Goal: Register for event/course

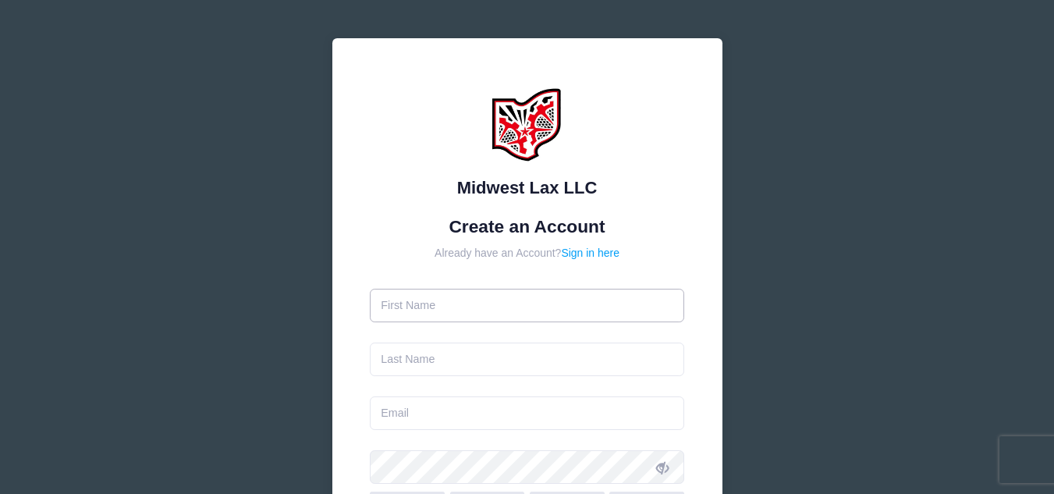
click at [429, 313] on input "text" at bounding box center [527, 306] width 314 height 34
type input "[PERSON_NAME]"
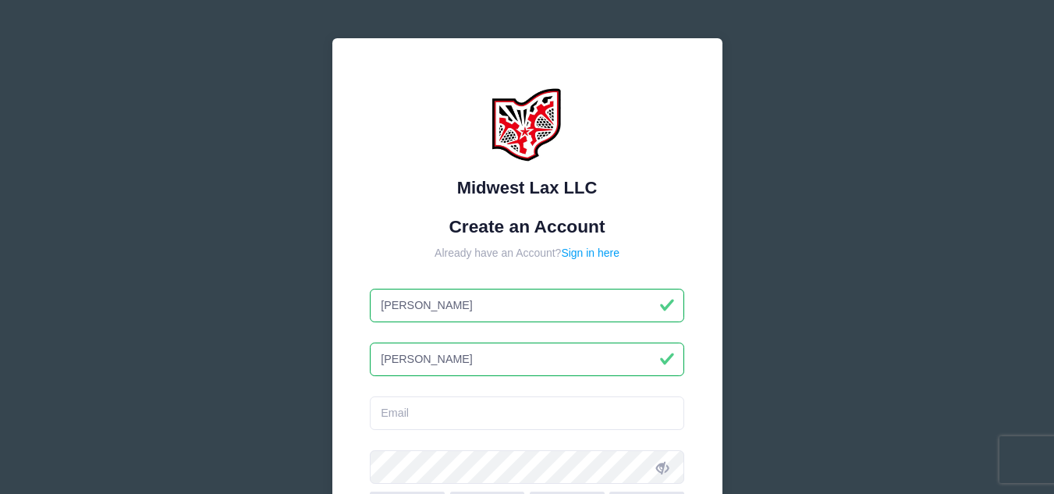
type input "[PERSON_NAME]"
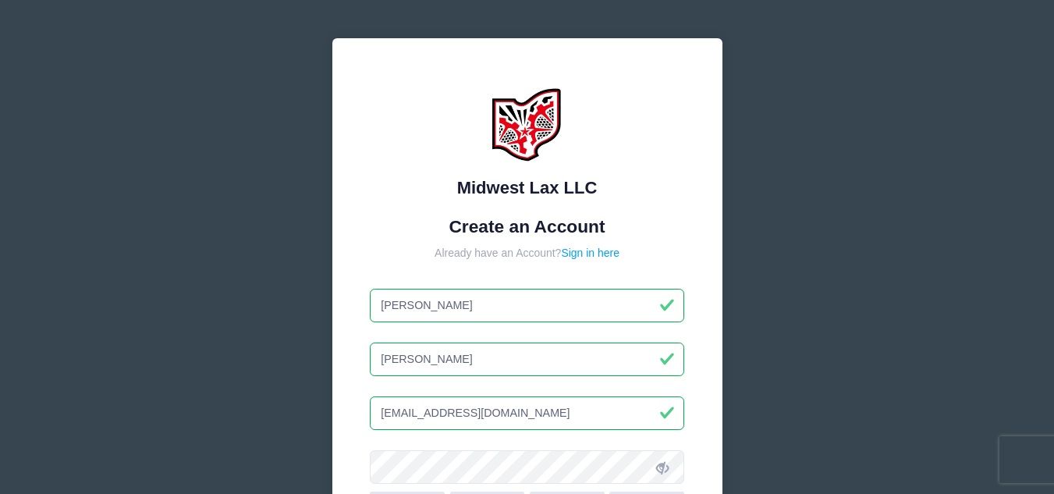
type input "[EMAIL_ADDRESS][DOMAIN_NAME]"
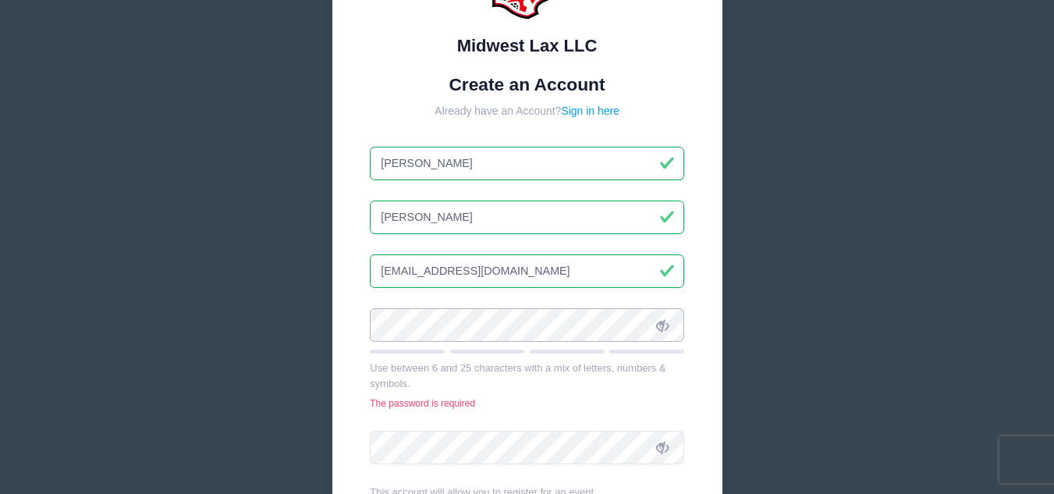
scroll to position [145, 0]
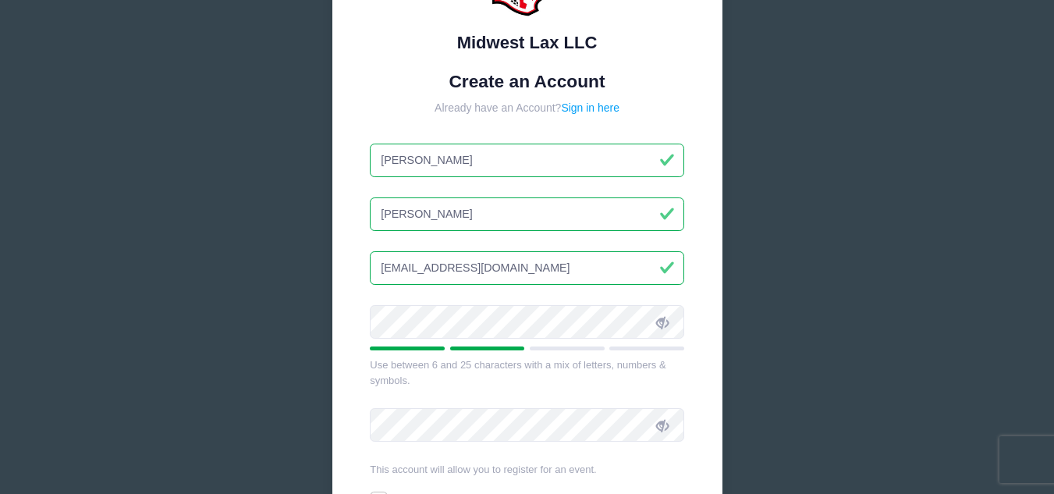
click at [659, 320] on icon at bounding box center [662, 322] width 12 height 12
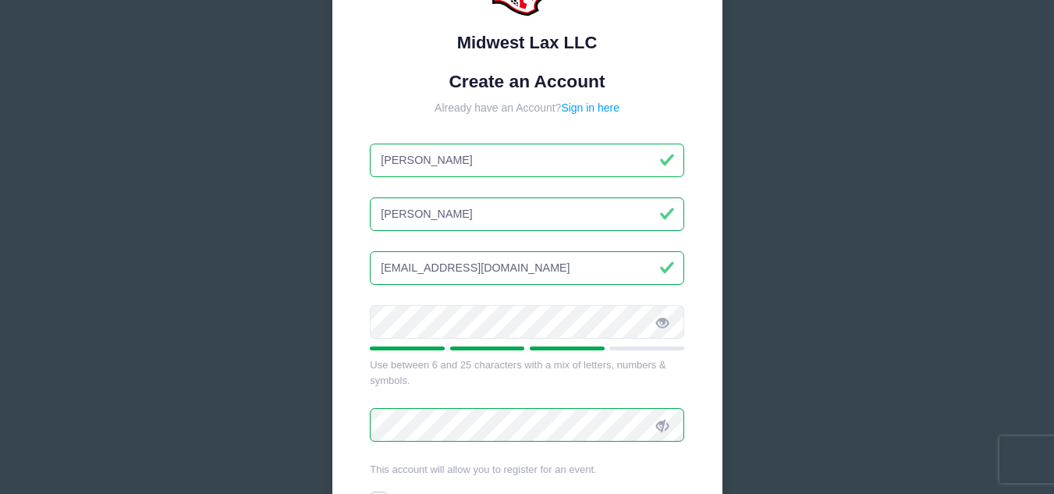
click at [660, 424] on icon at bounding box center [662, 426] width 12 height 12
click at [517, 368] on div "Use between 6 and 25 characters with a mix of letters, numbers & symbols." at bounding box center [527, 372] width 314 height 30
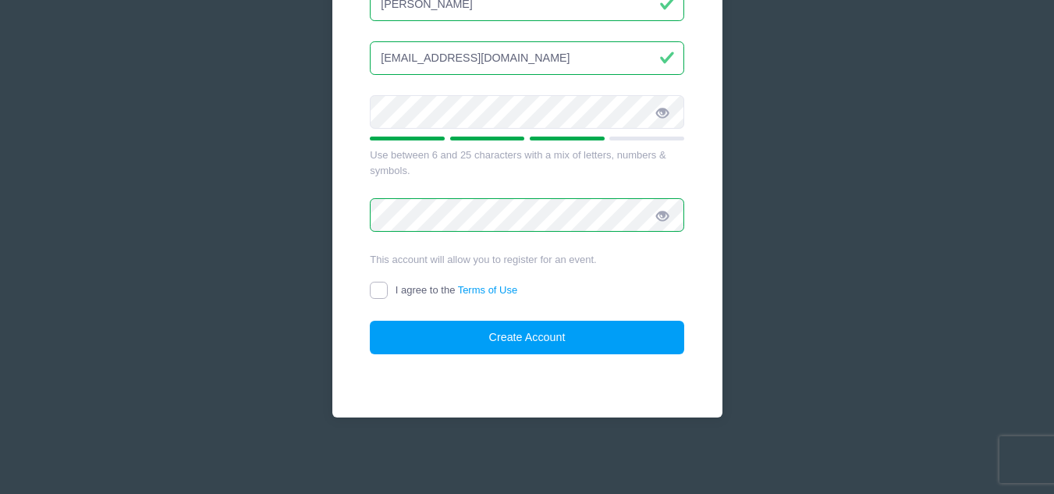
click at [385, 292] on input "I agree to the Terms of Use" at bounding box center [379, 291] width 18 height 18
checkbox input "true"
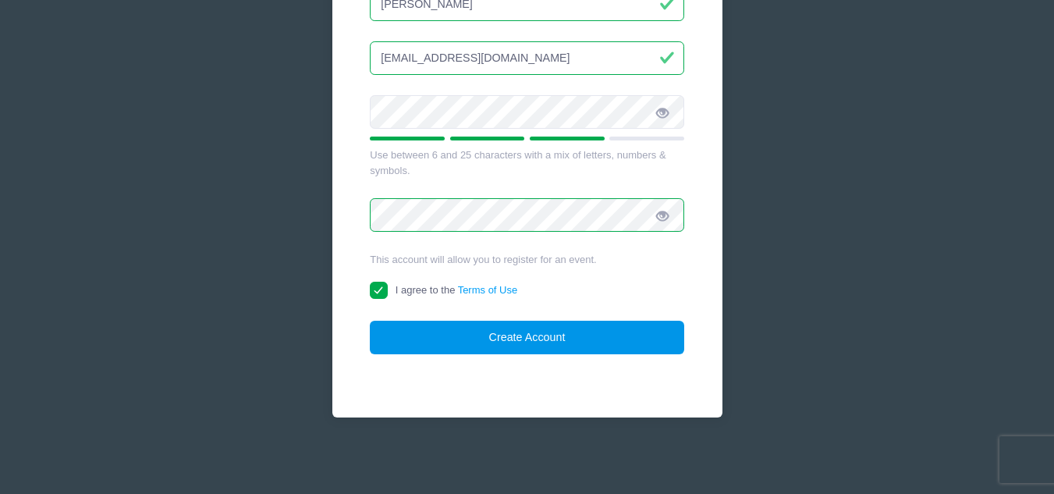
click at [437, 341] on button "Create Account" at bounding box center [527, 338] width 314 height 34
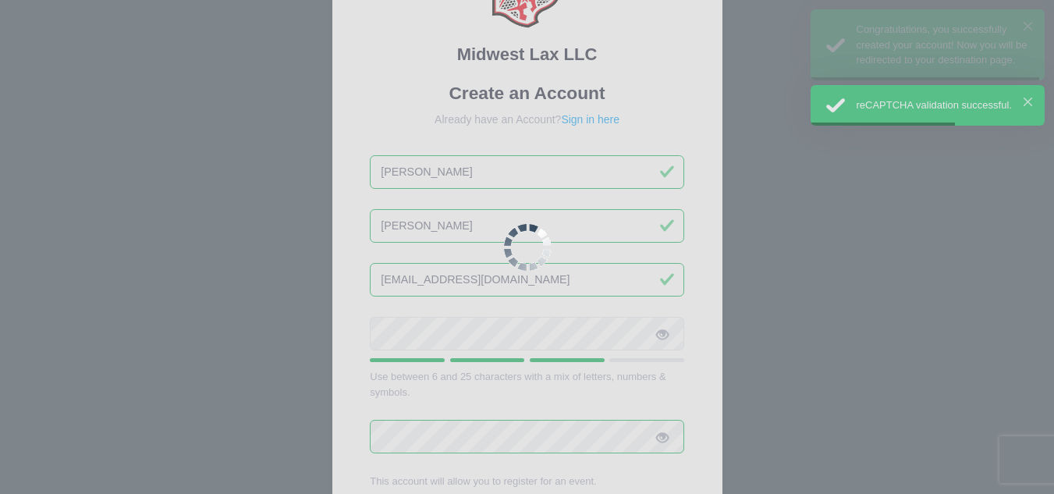
scroll to position [0, 0]
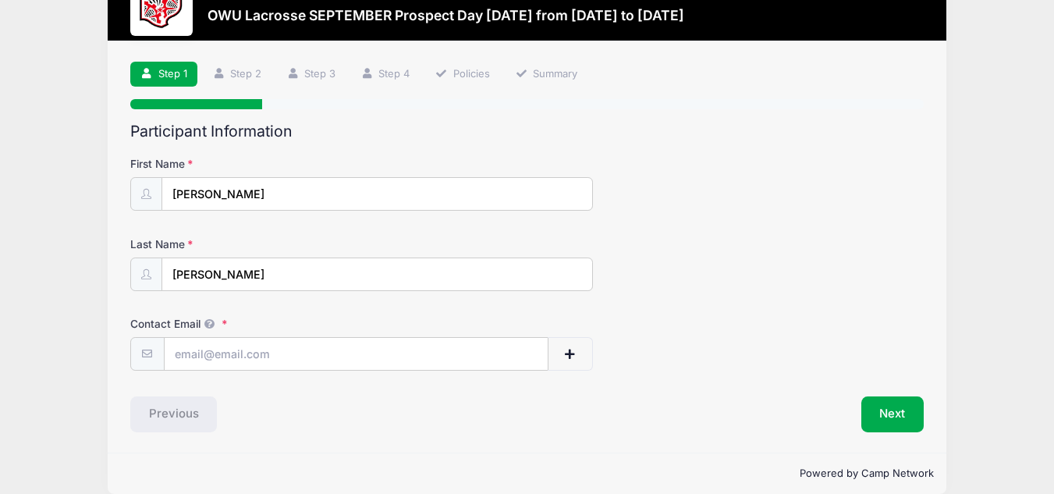
scroll to position [63, 0]
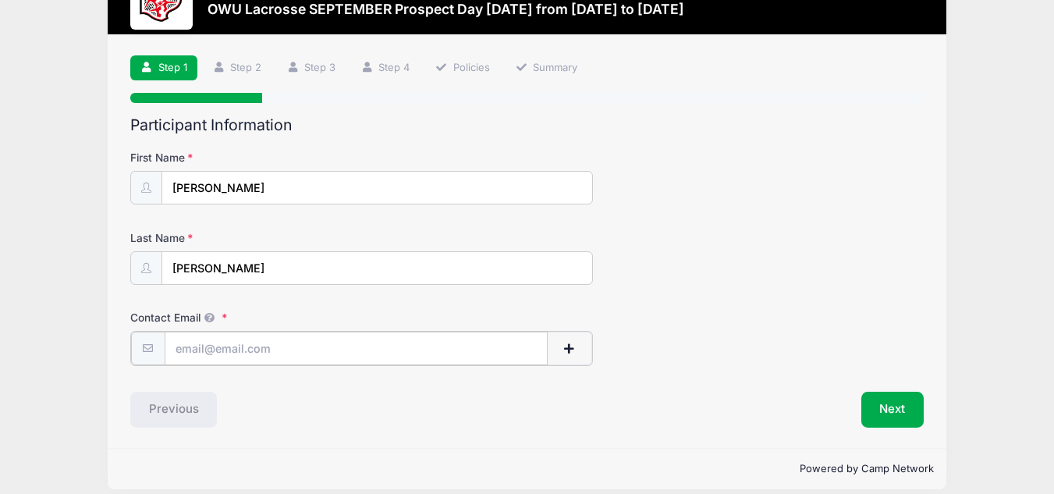
click at [257, 344] on input "Contact Email" at bounding box center [356, 349] width 383 height 34
type input "[EMAIL_ADDRESS][DOMAIN_NAME]"
click at [888, 410] on button "Next" at bounding box center [892, 408] width 63 height 36
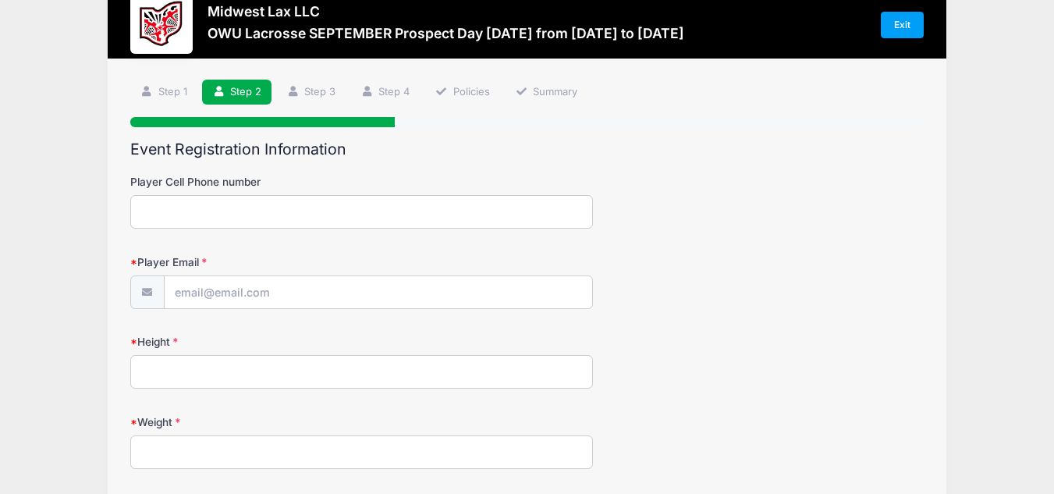
scroll to position [0, 0]
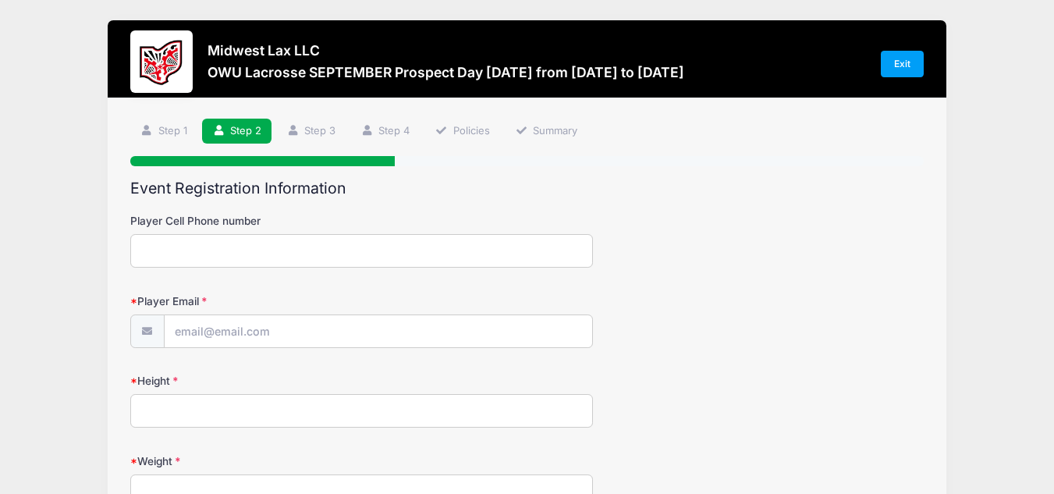
click at [215, 244] on input "Player Cell Phone number" at bounding box center [361, 251] width 463 height 34
type input "2163122679"
type input "[EMAIL_ADDRESS][DOMAIN_NAME]"
type input "Cleveland Heights"
select select "OH"
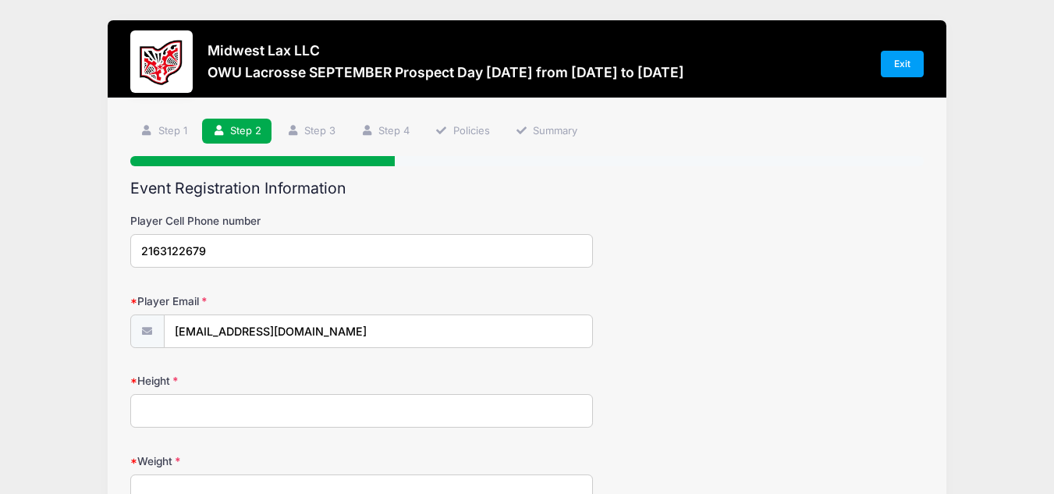
click at [236, 417] on input "Height" at bounding box center [361, 411] width 463 height 34
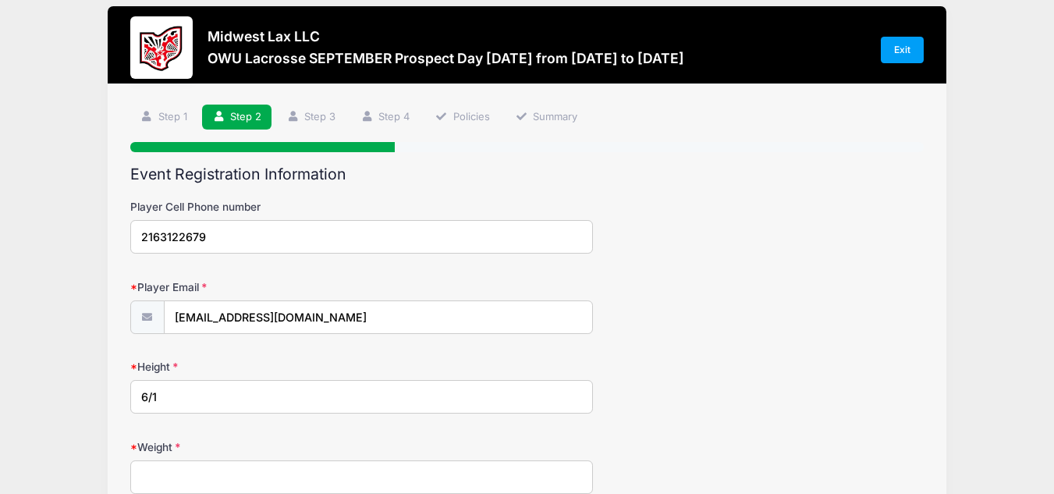
click at [208, 397] on input "6/1" at bounding box center [361, 397] width 463 height 34
type input "6"
type input "'"
type input "6'1"
type input "185"
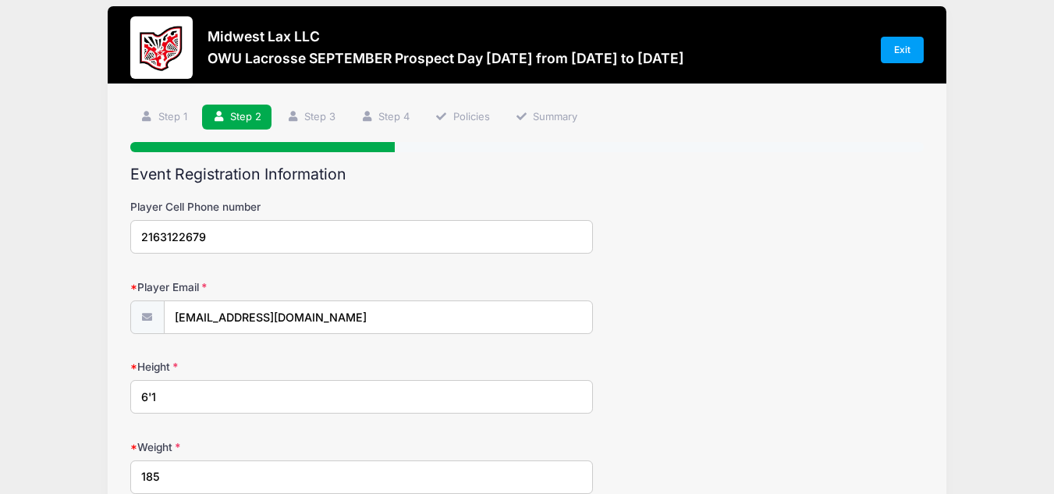
scroll to position [324, 0]
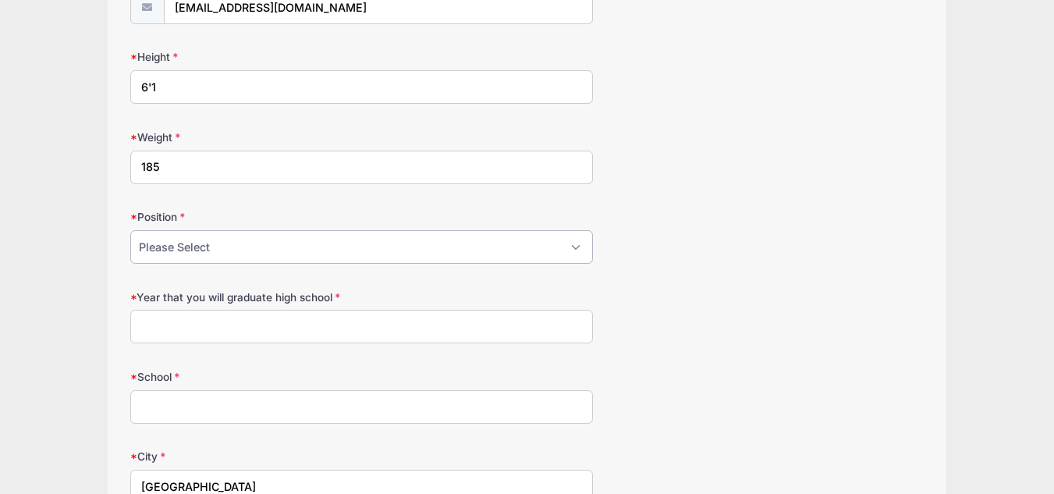
click at [144, 261] on select "Please Select Attack Midfield Defense LSM Goalie" at bounding box center [361, 247] width 463 height 34
select select "Midfield"
click at [130, 230] on select "Please Select Attack Midfield Defense LSM Goalie" at bounding box center [361, 247] width 463 height 34
click at [169, 323] on input "Year that you will graduate high school" at bounding box center [361, 327] width 463 height 34
type input "2027"
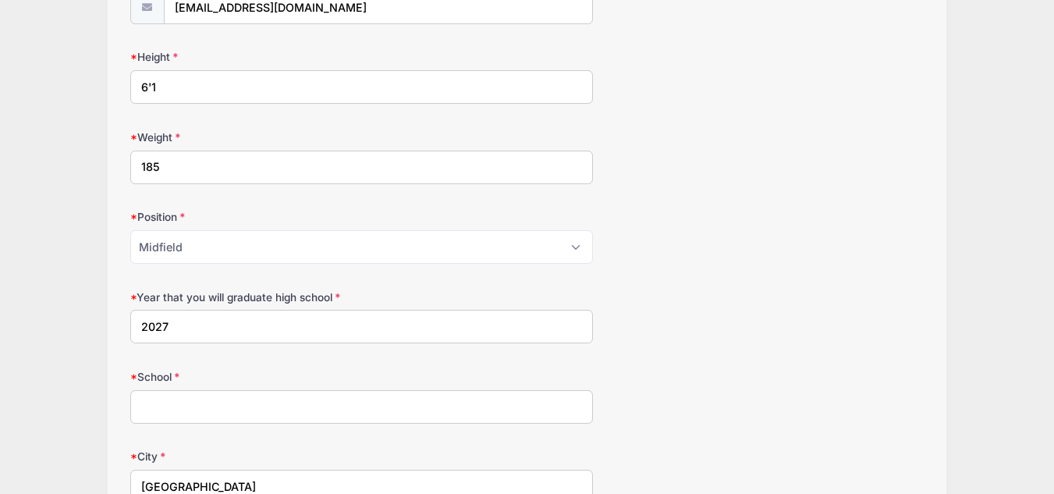
click at [163, 421] on input "School" at bounding box center [361, 407] width 463 height 34
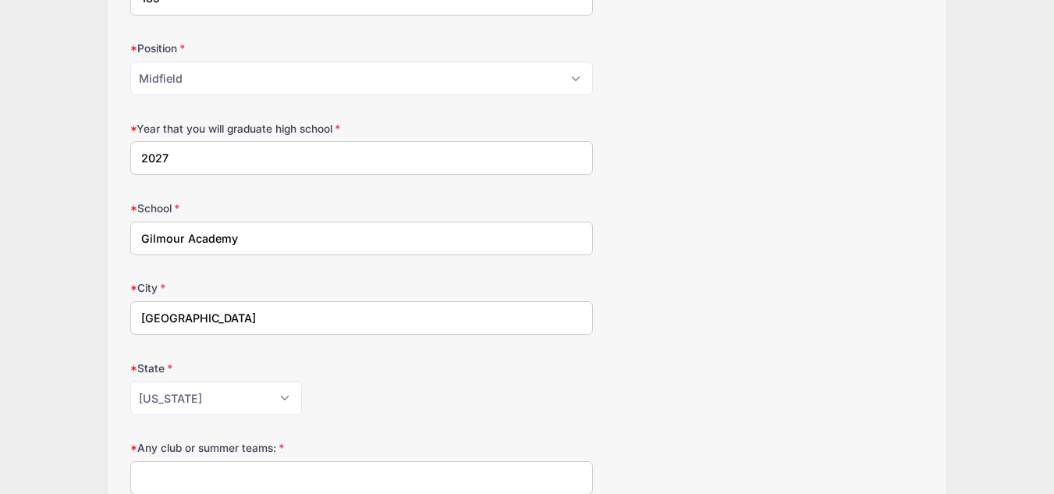
scroll to position [493, 0]
type input "Gilmour Academy"
click at [253, 317] on input "Cleveland Heights" at bounding box center [361, 317] width 463 height 34
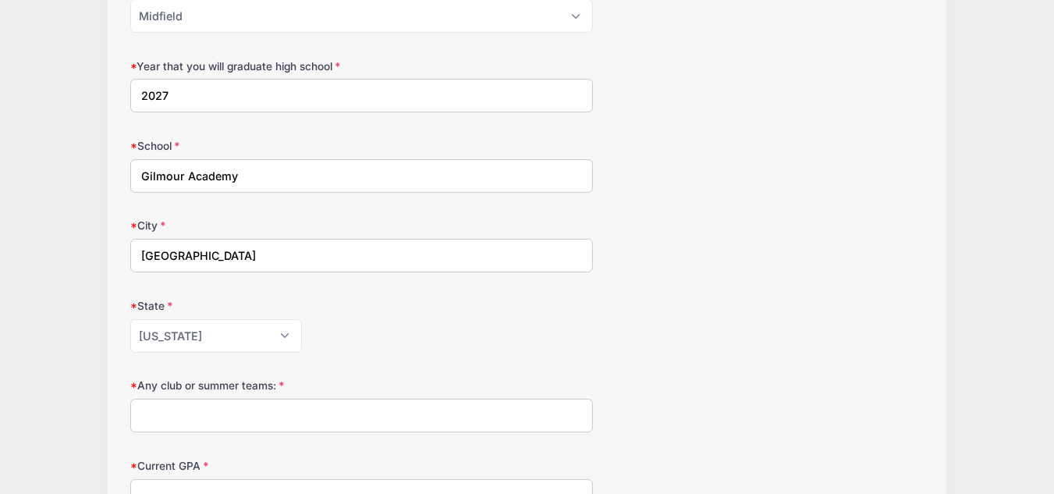
scroll to position [564, 0]
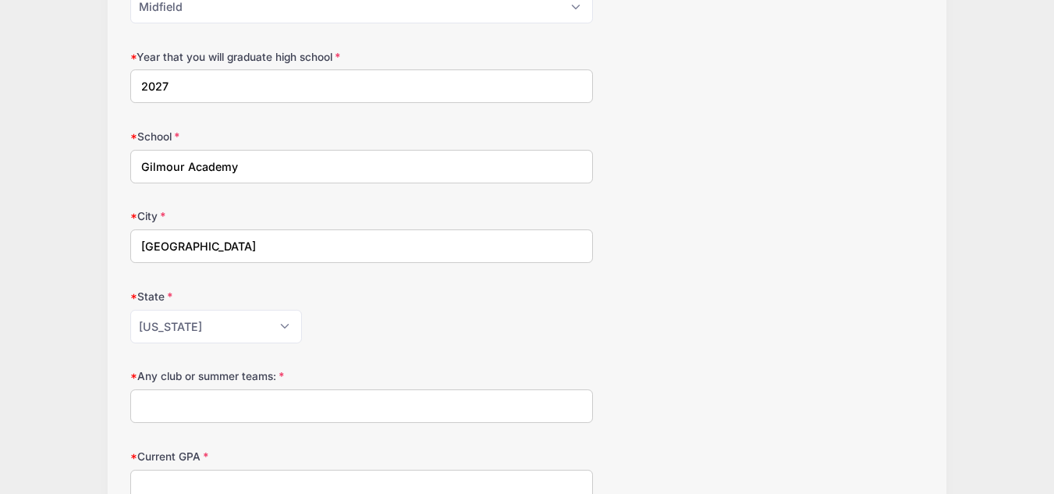
type input "Cleveland"
click at [161, 417] on input "Any club or summer teams:" at bounding box center [361, 406] width 463 height 34
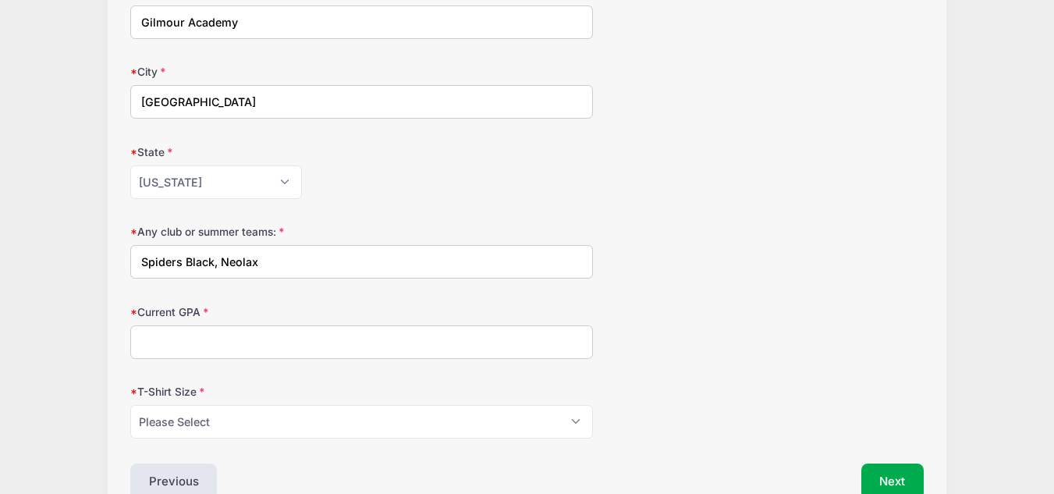
scroll to position [720, 0]
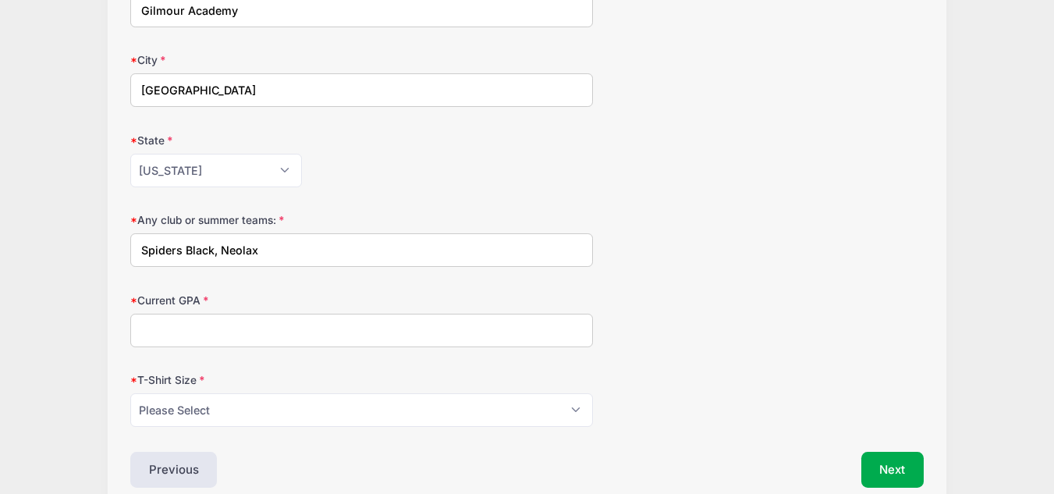
type input "Spiders Black, Neolax"
click at [155, 320] on input "Current GPA" at bounding box center [361, 331] width 463 height 34
type input "3.79"
click at [199, 410] on select "Please Select Youth Small Youth Medium Youth Large Youth XLarge Adult Small Adu…" at bounding box center [361, 410] width 463 height 34
select select "Adult Large"
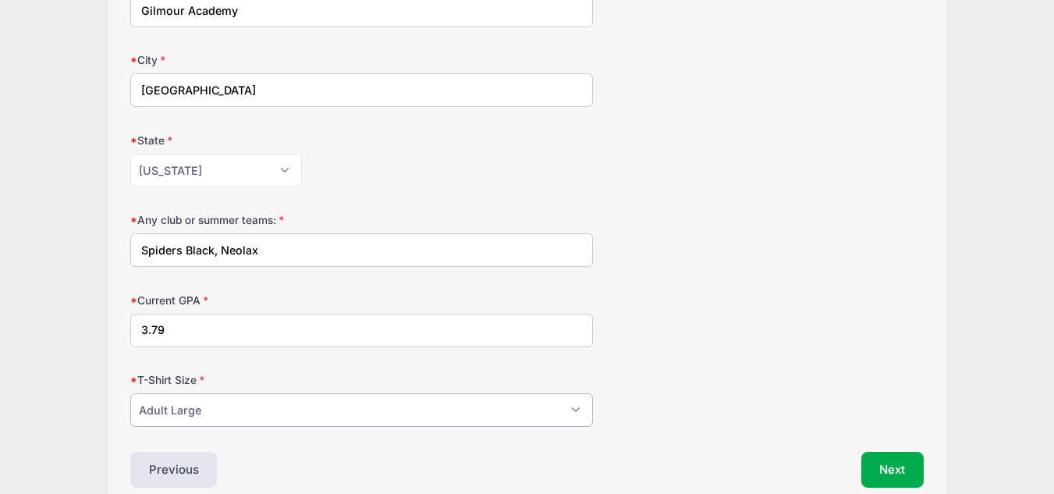
click at [130, 393] on select "Please Select Youth Small Youth Medium Youth Large Youth XLarge Adult Small Adu…" at bounding box center [361, 410] width 463 height 34
click at [895, 455] on button "Next" at bounding box center [892, 470] width 63 height 36
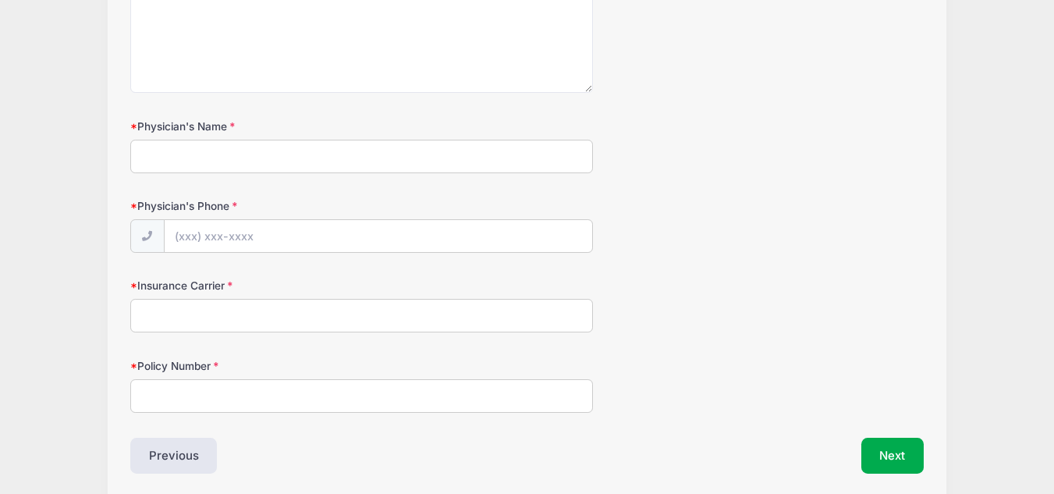
scroll to position [1292, 0]
click at [627, 68] on div "Any other medical problems which should be noted" at bounding box center [527, 35] width 794 height 122
click at [236, 152] on input "Physician's Name" at bounding box center [361, 160] width 463 height 34
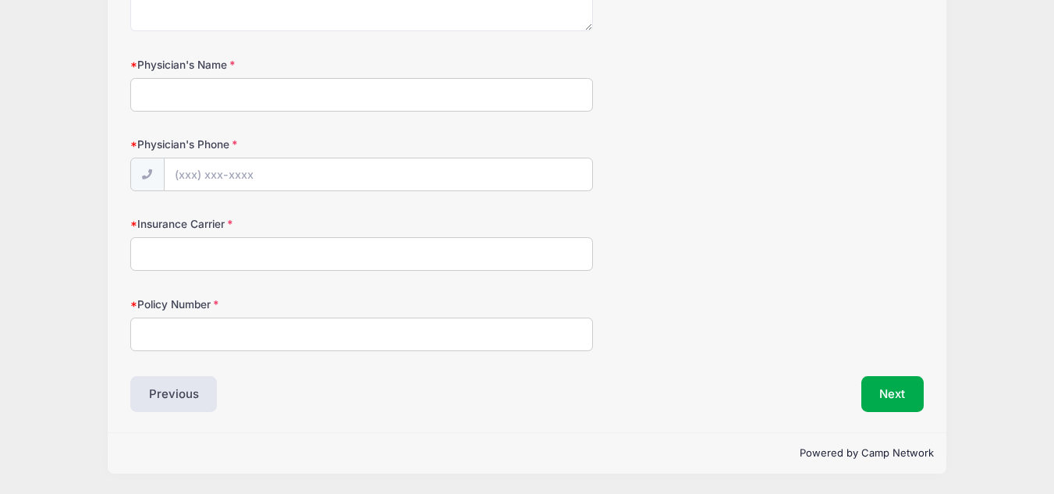
scroll to position [1350, 0]
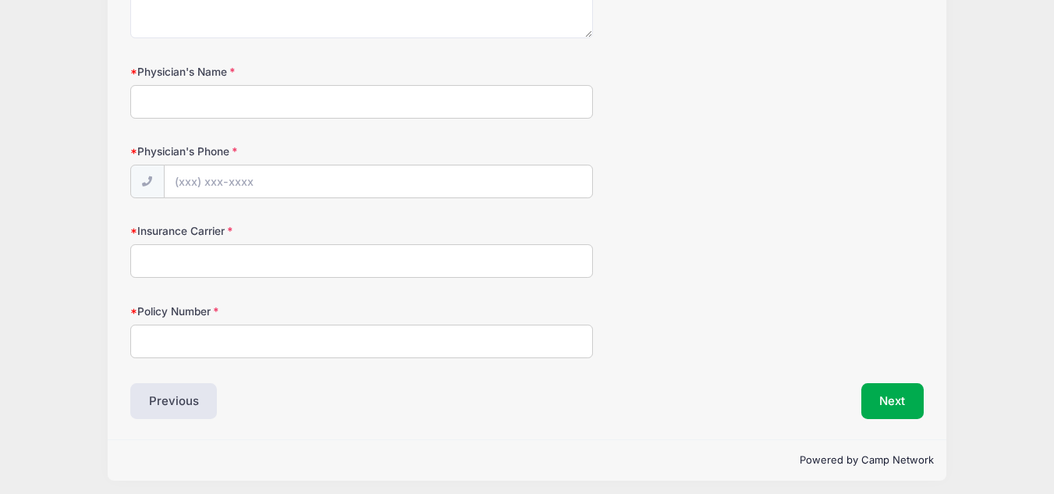
click at [162, 348] on input "Policy Number" at bounding box center [361, 342] width 463 height 34
click at [208, 265] on input "Insurance Carrier" at bounding box center [361, 263] width 463 height 34
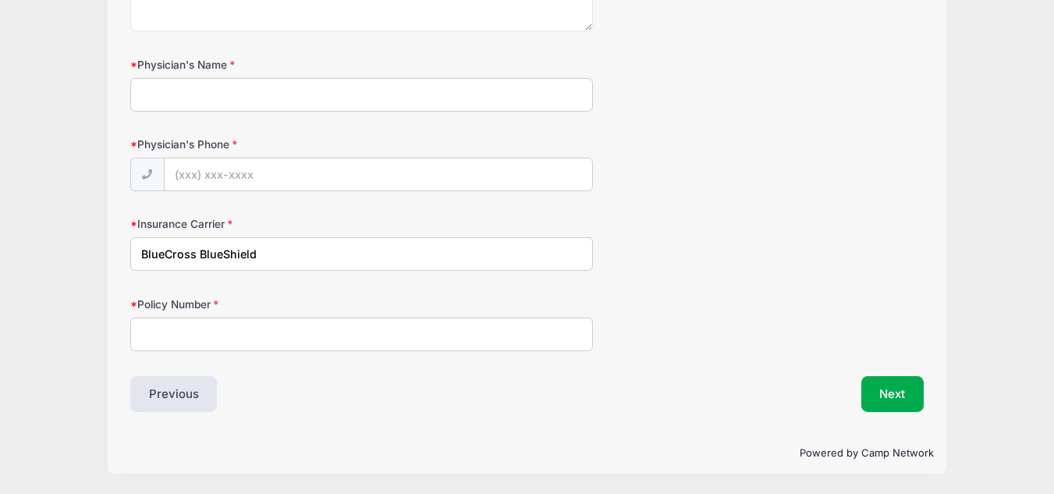
scroll to position [1356, 0]
type input "BlueCross BlueShield"
click at [226, 332] on input "Policy Number" at bounding box center [361, 335] width 463 height 34
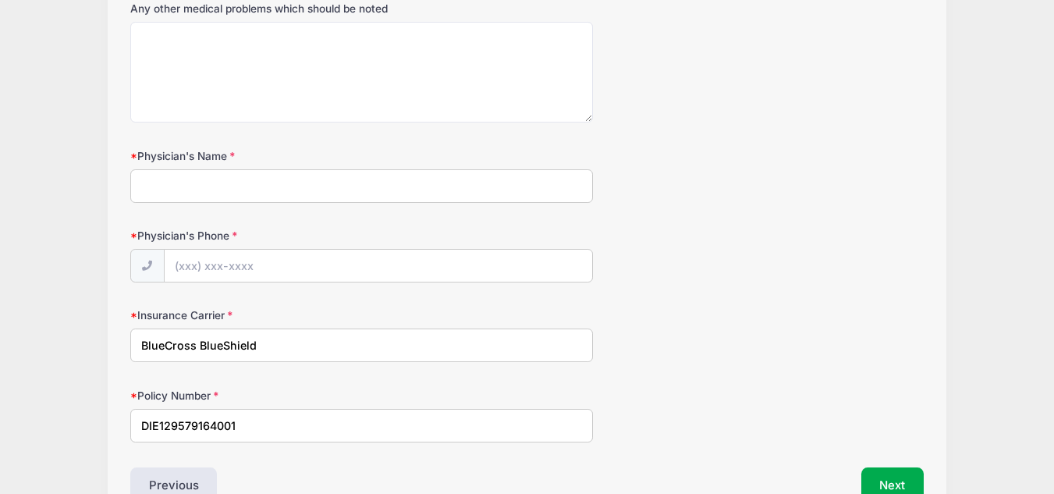
scroll to position [1357, 0]
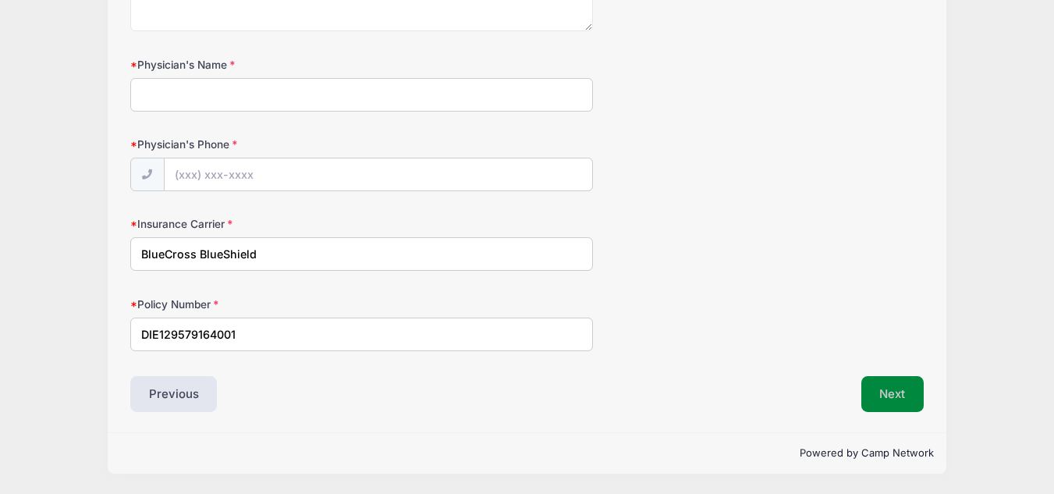
type input "DIE129579164001"
click at [908, 410] on button "Next" at bounding box center [892, 394] width 63 height 36
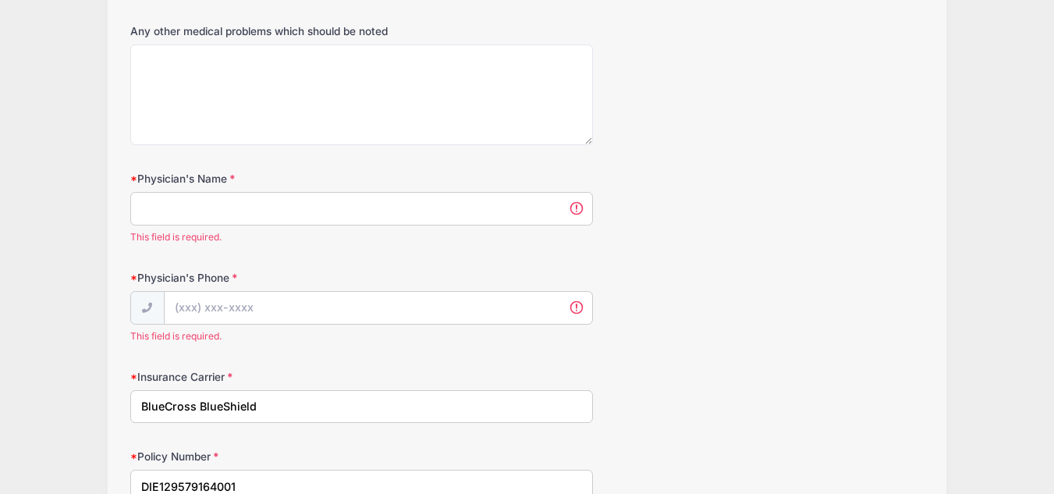
scroll to position [1242, 0]
click at [296, 212] on input "Physician's Name" at bounding box center [361, 210] width 463 height 34
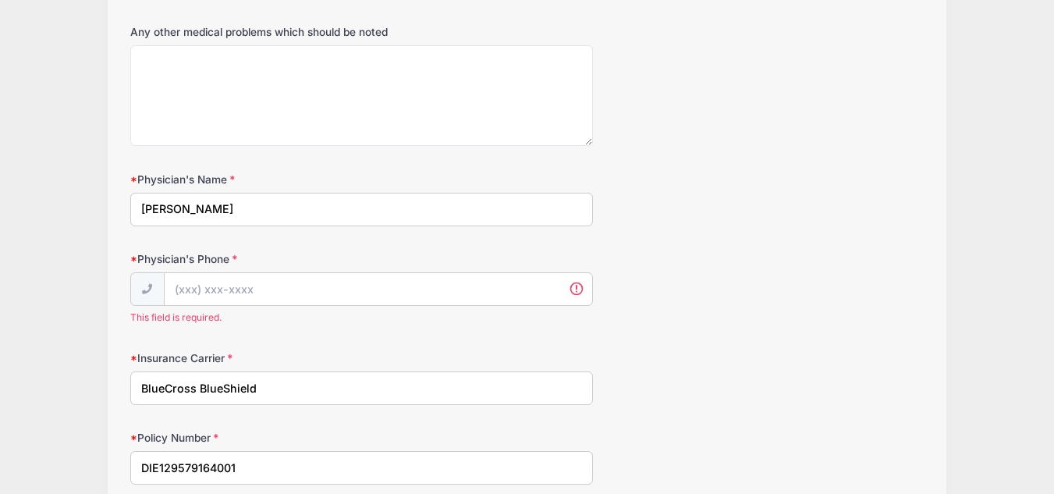
type input "Dr. Andrea Sperduto"
click at [217, 297] on input "Physician's Phone" at bounding box center [379, 290] width 428 height 34
paste input "(216) 444-8950"
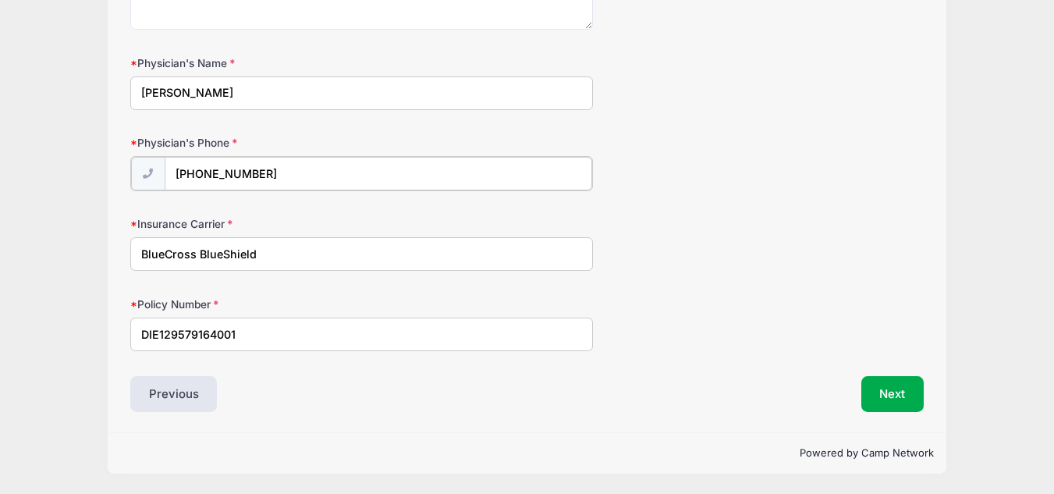
type input "(216) 444-8950"
click at [855, 399] on div "Next" at bounding box center [729, 394] width 404 height 36
click at [921, 389] on button "Next" at bounding box center [892, 394] width 63 height 36
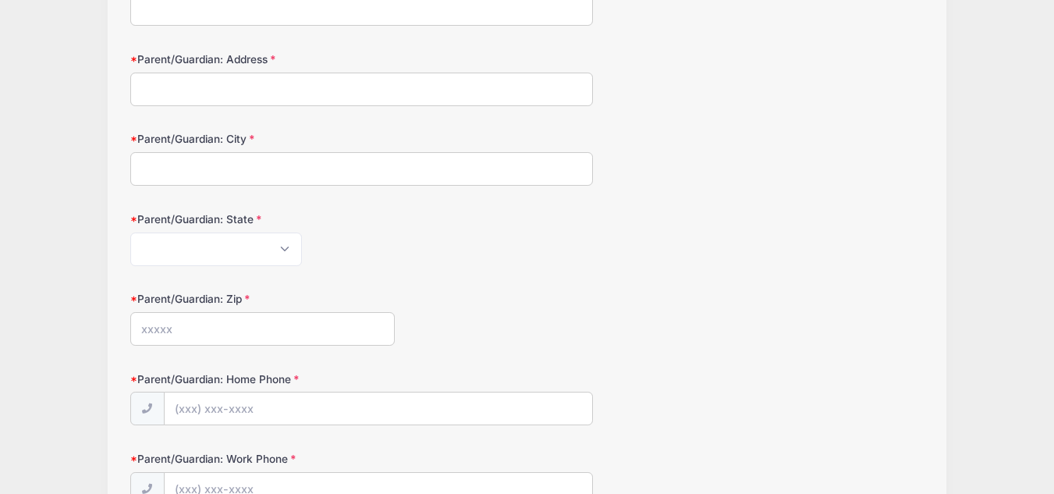
scroll to position [0, 0]
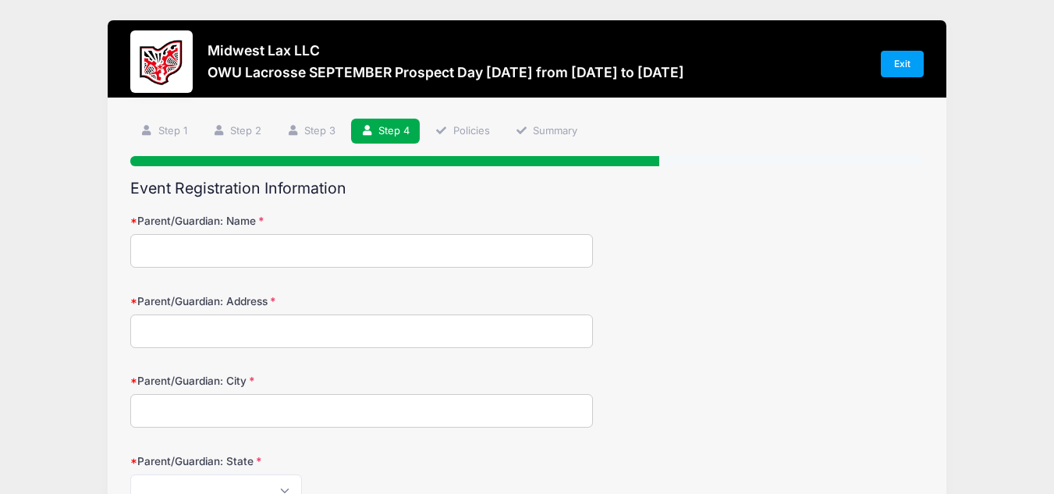
click at [202, 249] on input "Parent/Guardian: Name" at bounding box center [361, 251] width 463 height 34
type input "K"
type input "Clark"
type input "TUrner"
type input "Cleveland"
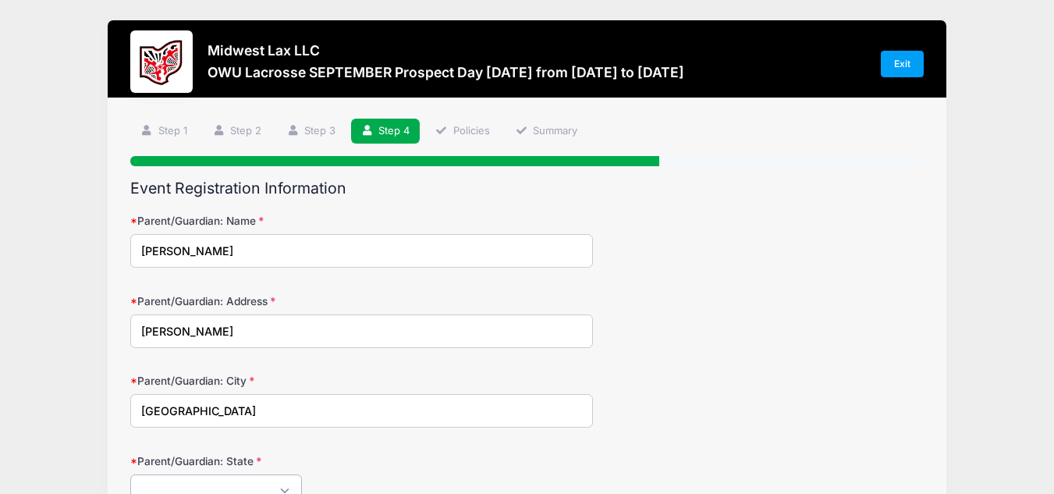
scroll to position [14, 0]
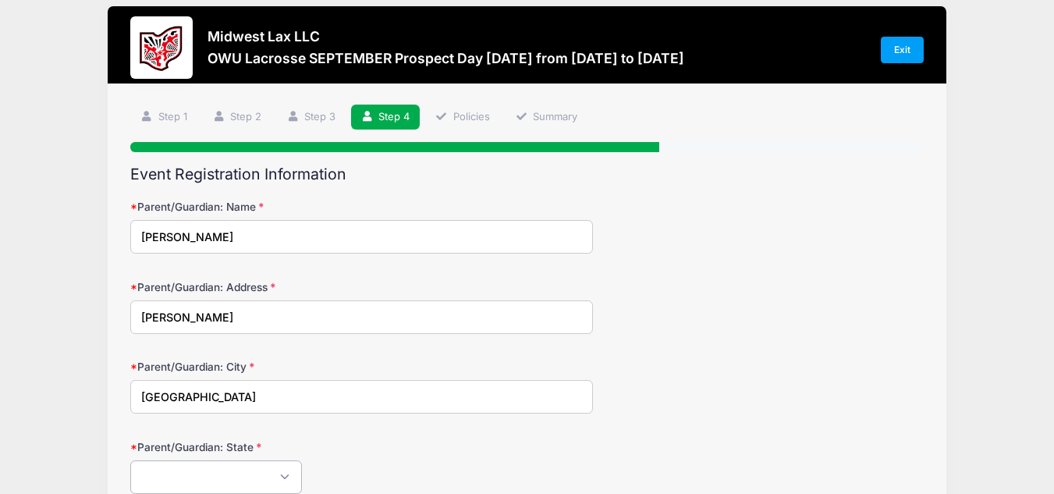
select select "OH"
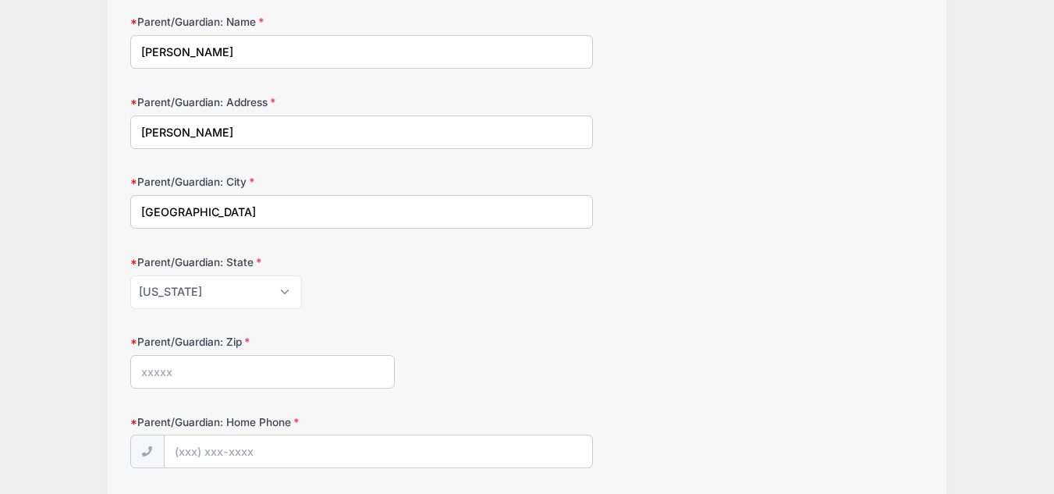
click at [183, 378] on input "Parent/Guardian: Zip" at bounding box center [262, 372] width 265 height 34
type input "44118"
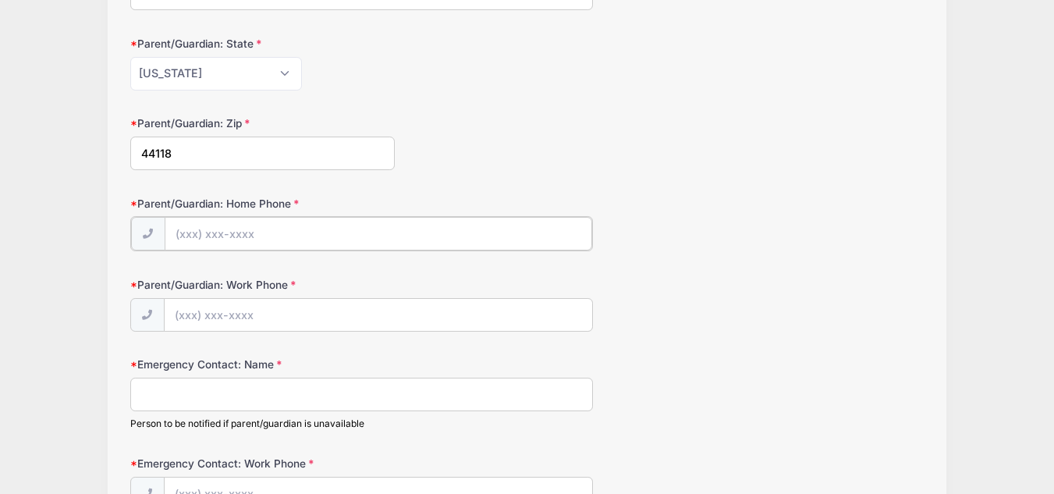
scroll to position [418, 0]
click at [192, 331] on form "Parent/Guardian: Name Clark Parent/Guardian: Address TUrner Parent/Guardian: Ci…" at bounding box center [527, 191] width 794 height 793
click at [202, 332] on form "Parent/Guardian: Name Clark Parent/Guardian: Address TUrner Parent/Guardian: Ci…" at bounding box center [527, 191] width 794 height 793
click at [194, 322] on input "Parent/Guardian: Work Phone" at bounding box center [379, 314] width 428 height 34
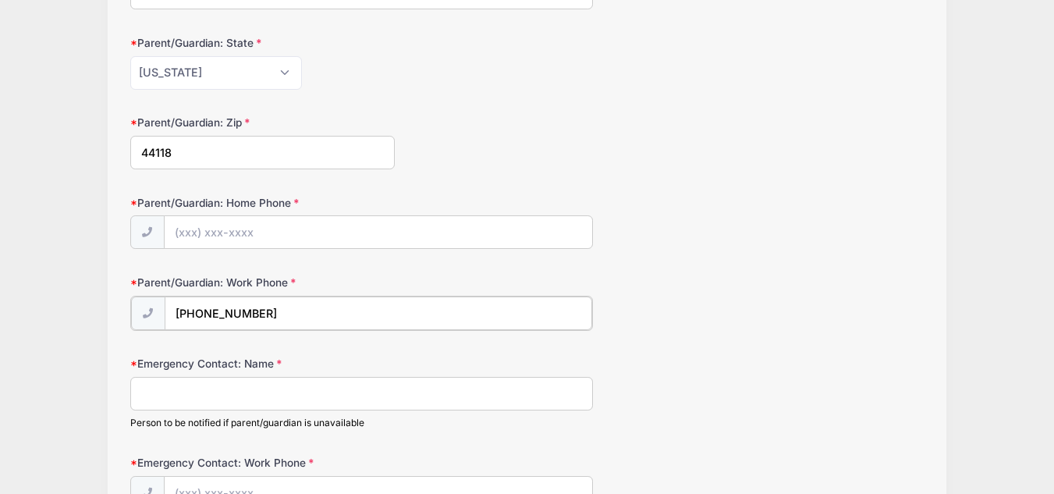
type input "(216) 346-5658"
click at [200, 226] on input "Parent/Guardian: Home Phone" at bounding box center [379, 233] width 428 height 34
type input "(216) 346-5658"
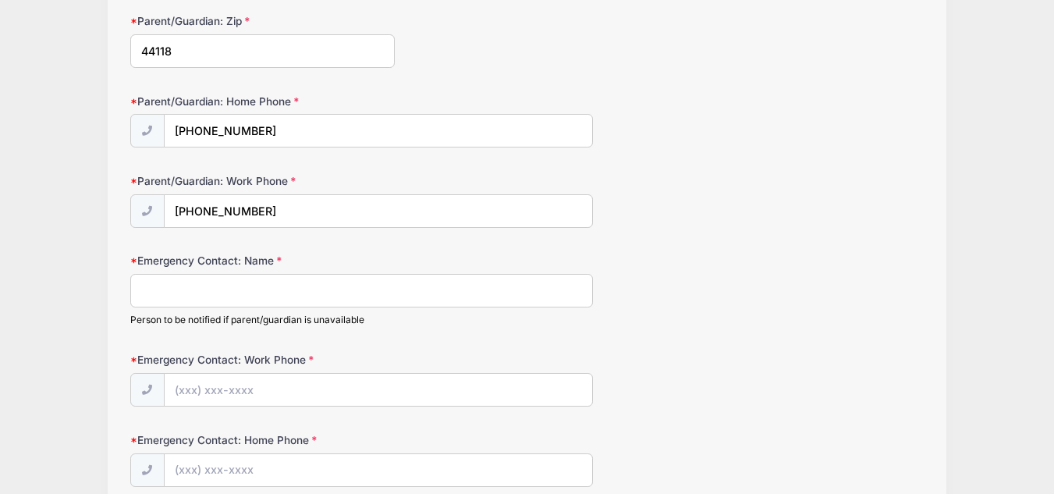
scroll to position [529, 0]
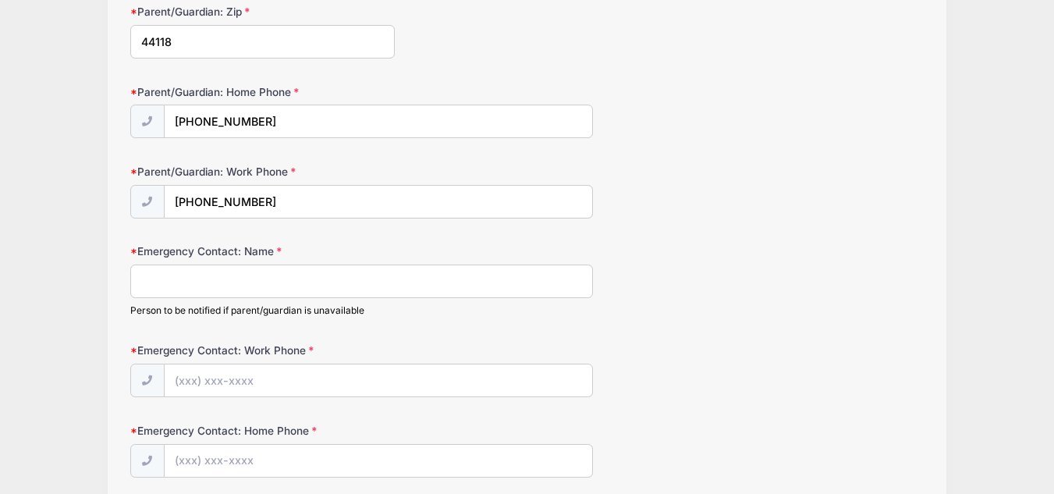
type input "K"
type input "Kate Ruan"
type input "(216) 346-5433"
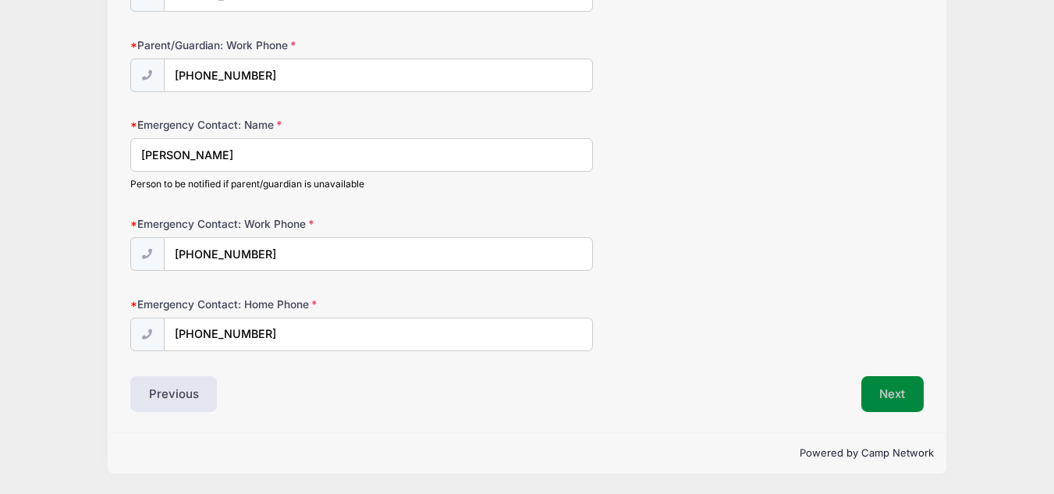
click at [919, 396] on button "Next" at bounding box center [892, 394] width 63 height 36
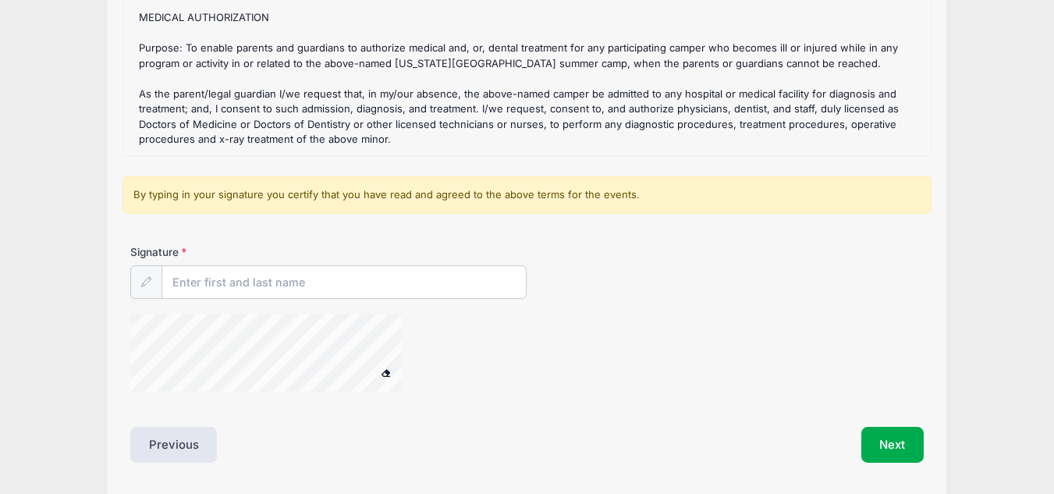
scroll to position [348, 0]
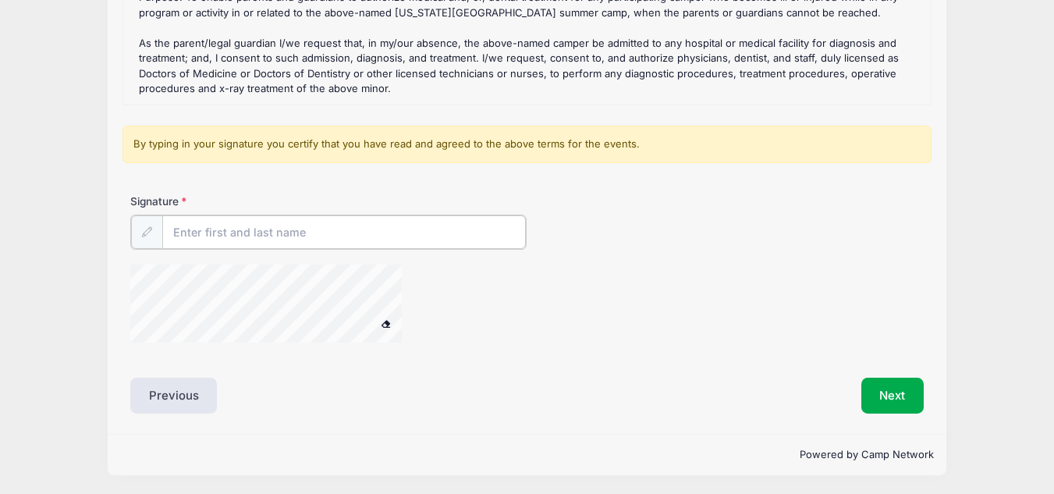
click at [214, 230] on input "Signature" at bounding box center [344, 232] width 364 height 34
type input "Neil Turner"
click at [382, 318] on span at bounding box center [386, 322] width 11 height 9
click at [385, 324] on span at bounding box center [386, 322] width 11 height 9
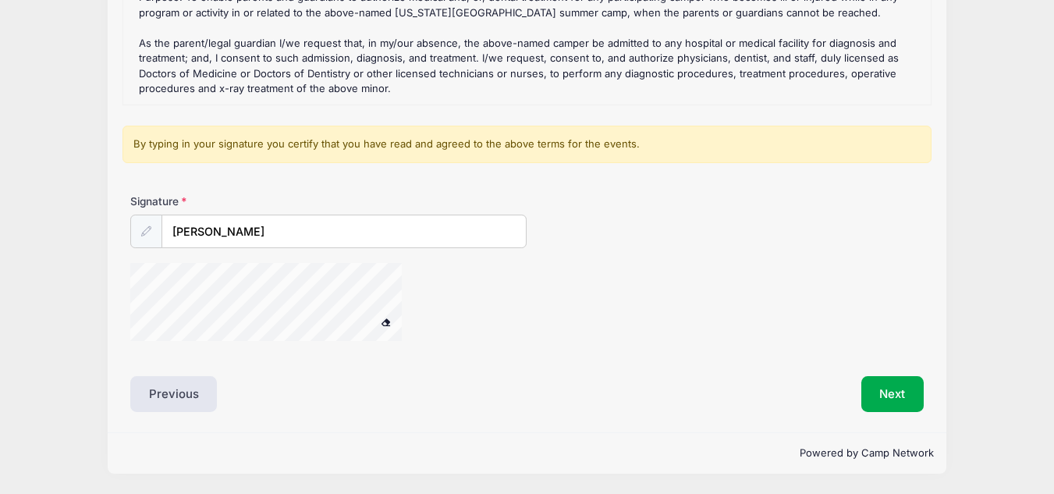
click at [398, 324] on button at bounding box center [385, 323] width 27 height 20
click at [286, 313] on div at bounding box center [286, 304] width 312 height 83
click at [277, 298] on div at bounding box center [286, 304] width 312 height 83
click at [386, 320] on span at bounding box center [386, 322] width 11 height 9
click at [389, 321] on span at bounding box center [386, 322] width 11 height 9
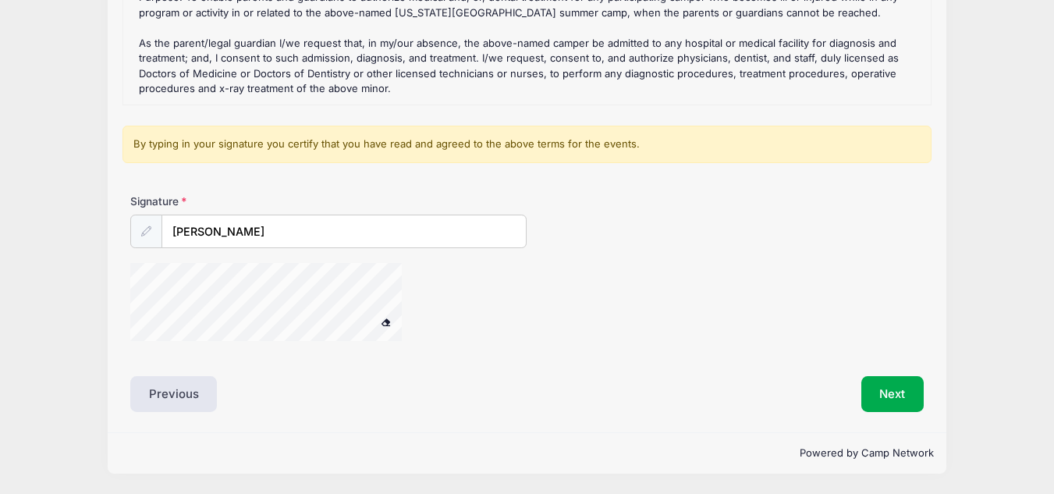
click at [461, 215] on div "Signature Neil Turner" at bounding box center [527, 275] width 809 height 162
click at [391, 330] on button at bounding box center [385, 323] width 27 height 20
click at [875, 381] on button "Next" at bounding box center [892, 394] width 63 height 36
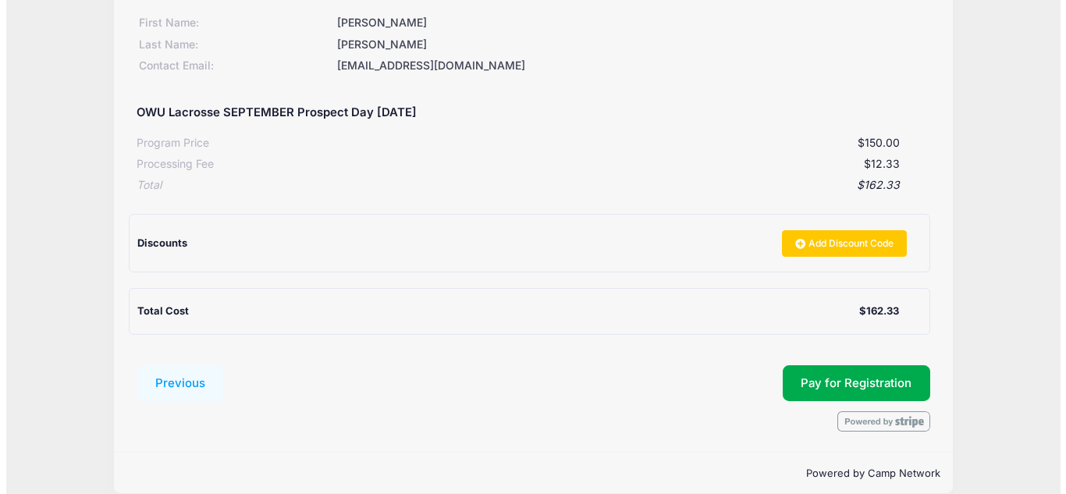
scroll to position [246, 0]
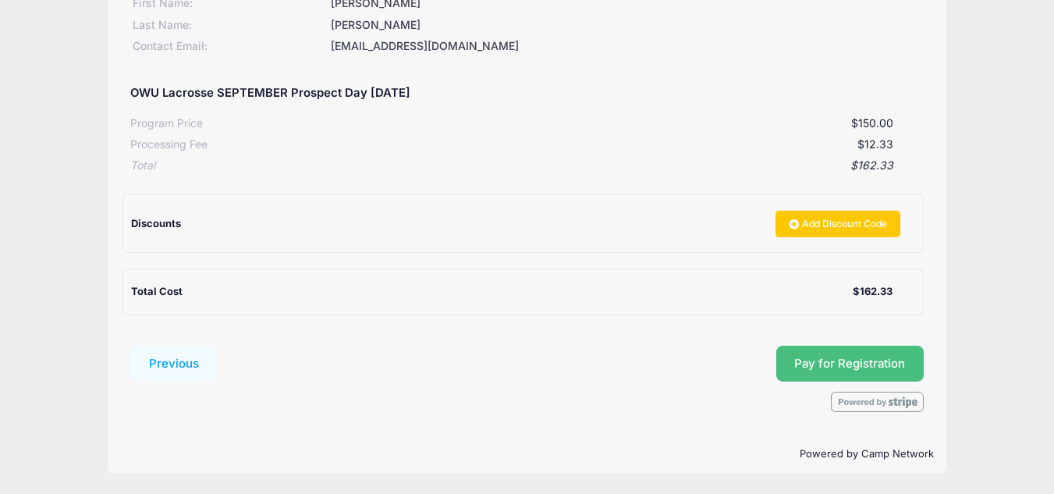
click at [801, 361] on button "Pay for Registration" at bounding box center [850, 364] width 148 height 36
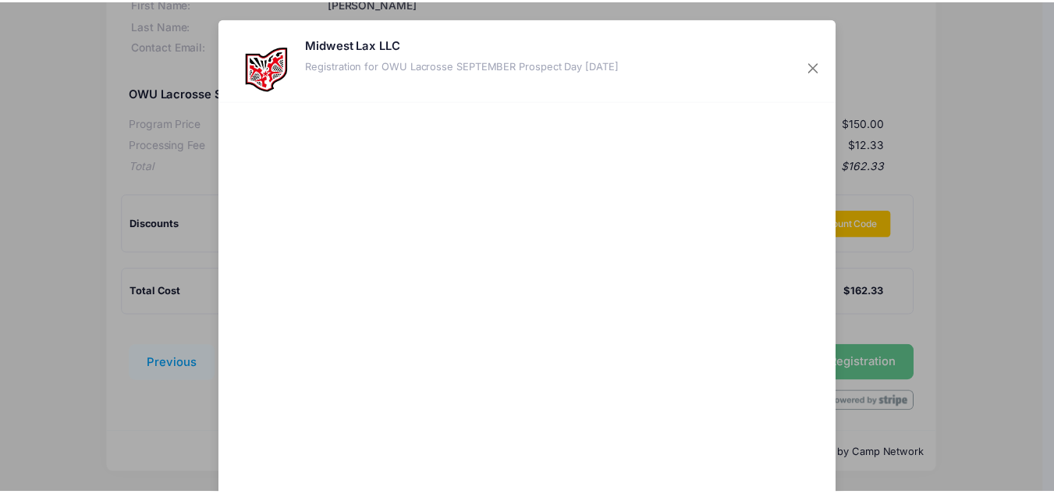
scroll to position [136, 0]
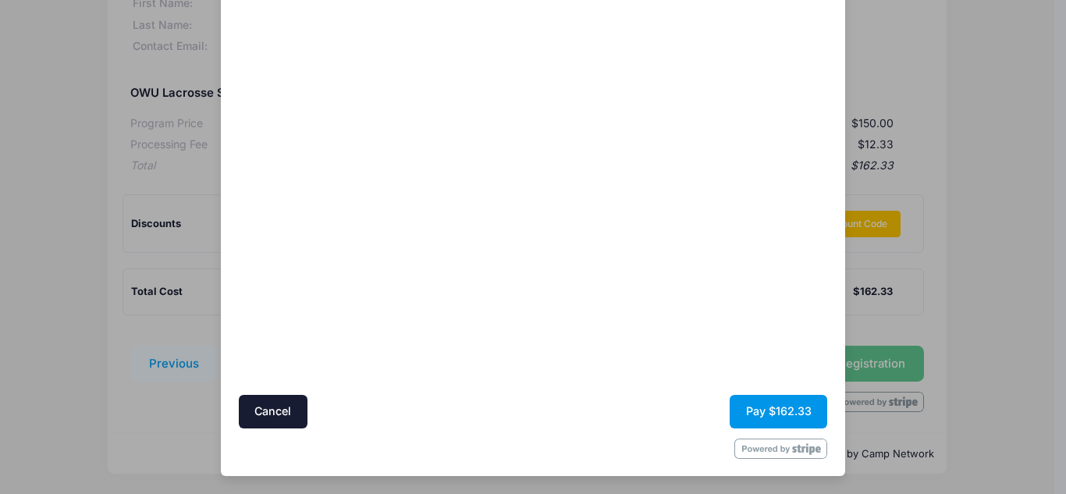
click at [765, 416] on button "Pay $162.33" at bounding box center [779, 412] width 98 height 34
